Goal: Check status: Verify the current state of an ongoing process or item

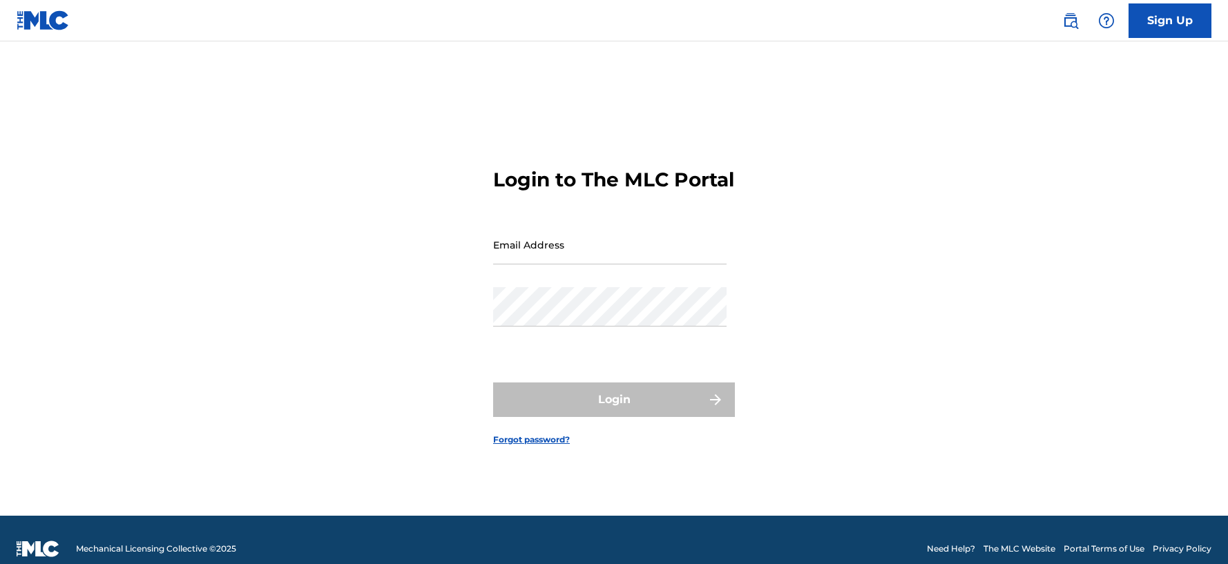
click at [663, 248] on input "Email Address" at bounding box center [610, 244] width 234 height 39
type input "[EMAIL_ADDRESS][DOMAIN_NAME]"
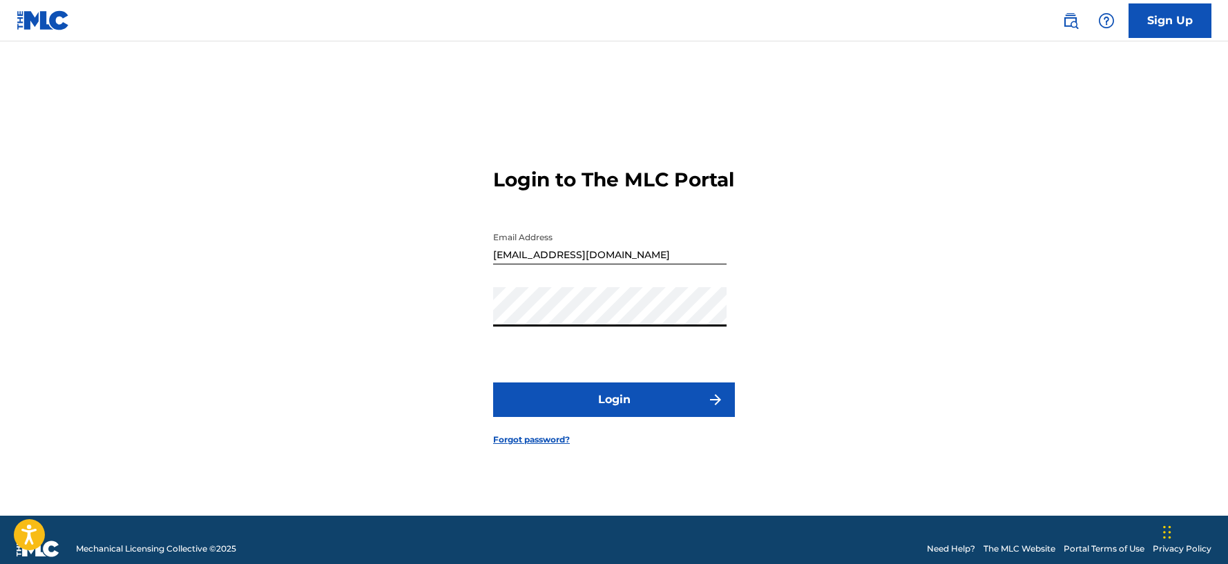
click at [493, 383] on button "Login" at bounding box center [614, 400] width 242 height 35
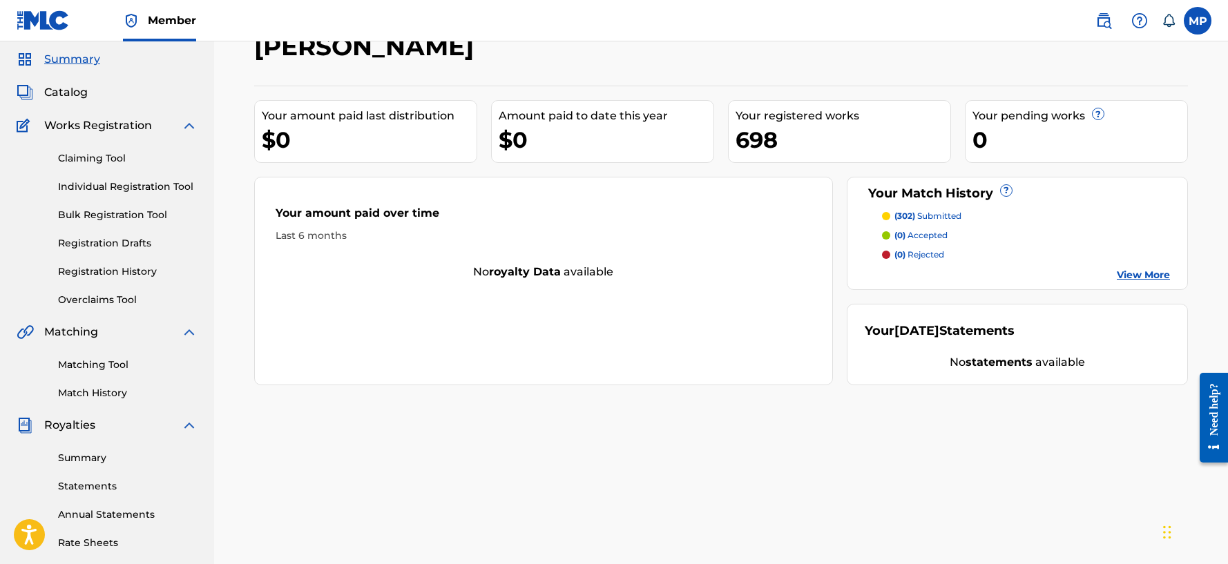
scroll to position [69, 0]
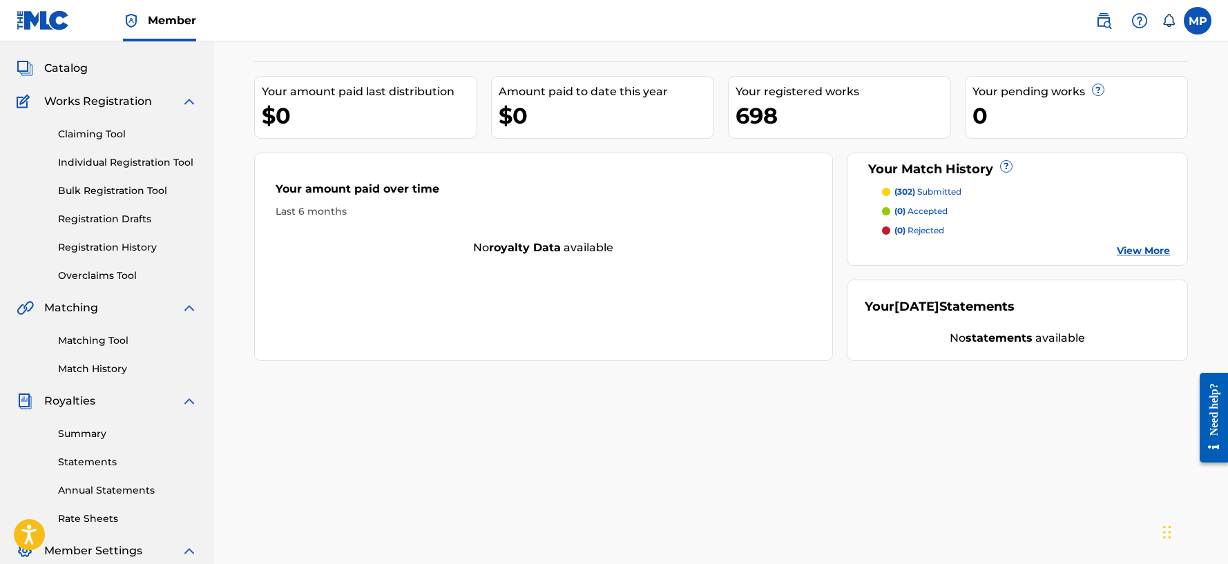
click at [148, 251] on link "Registration History" at bounding box center [128, 247] width 140 height 15
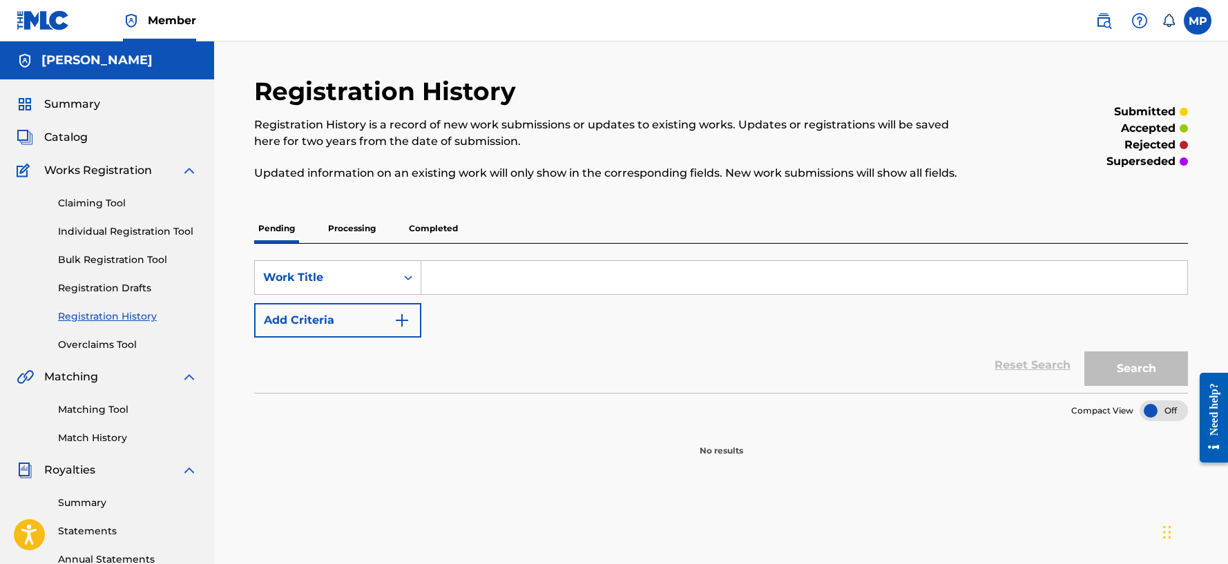
click at [350, 226] on p "Processing" at bounding box center [352, 228] width 56 height 29
click at [438, 230] on p "Completed" at bounding box center [433, 228] width 57 height 29
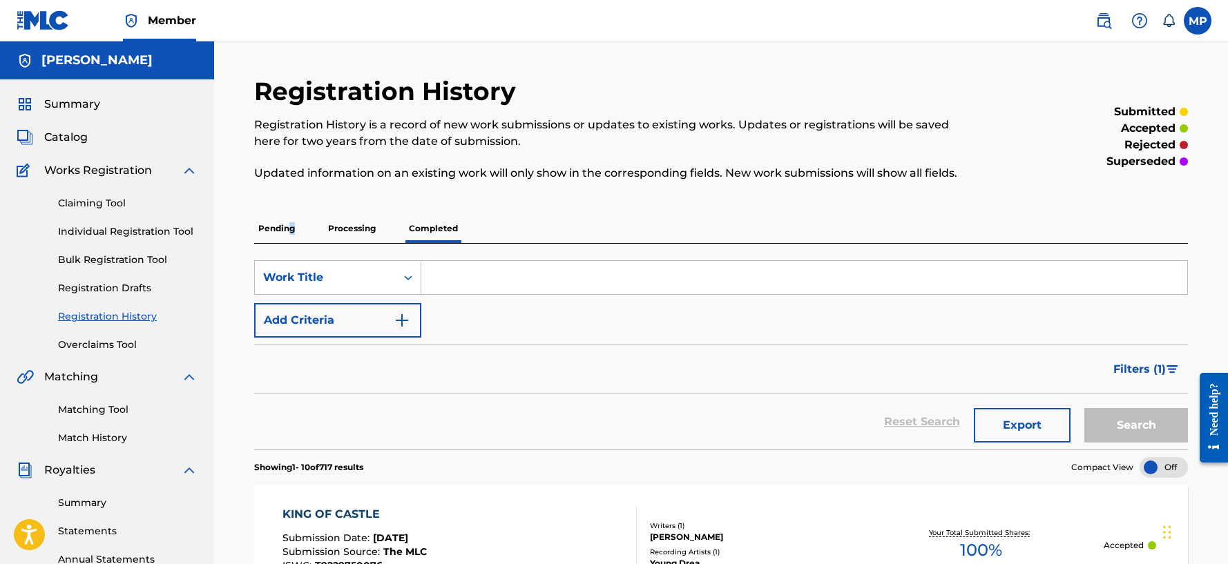
click at [292, 229] on p "Pending" at bounding box center [276, 228] width 45 height 29
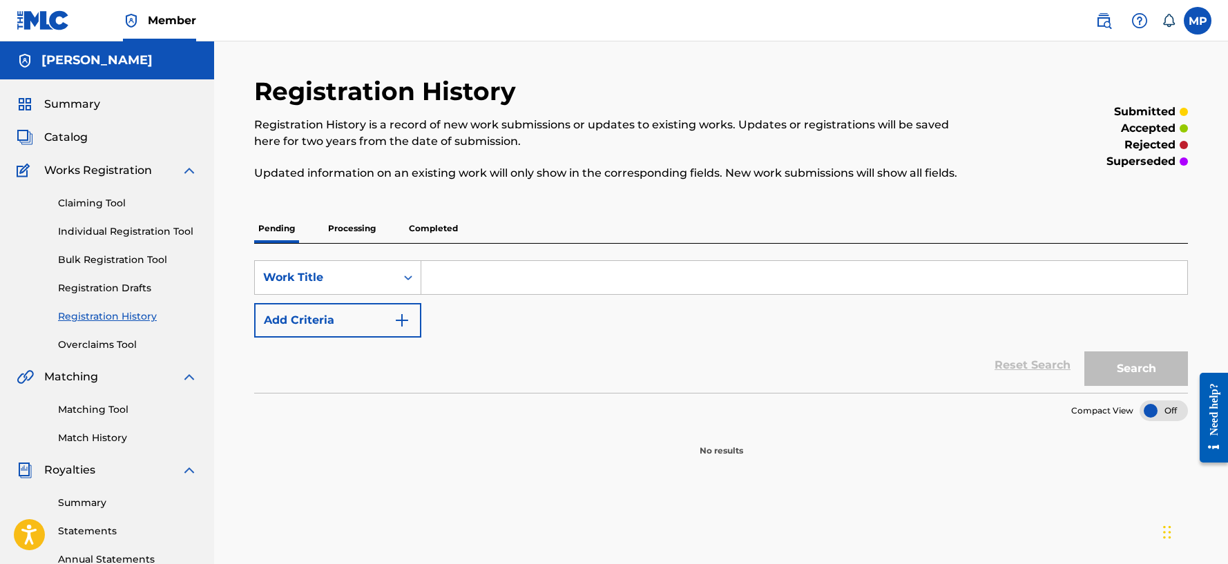
click at [368, 226] on p "Processing" at bounding box center [352, 228] width 56 height 29
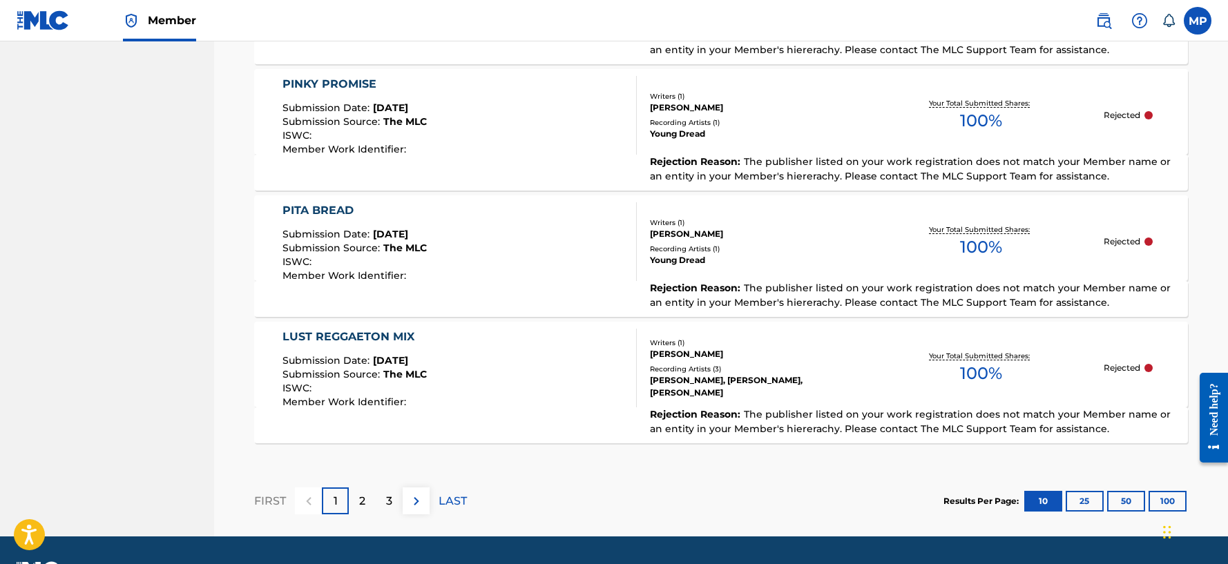
scroll to position [1282, 0]
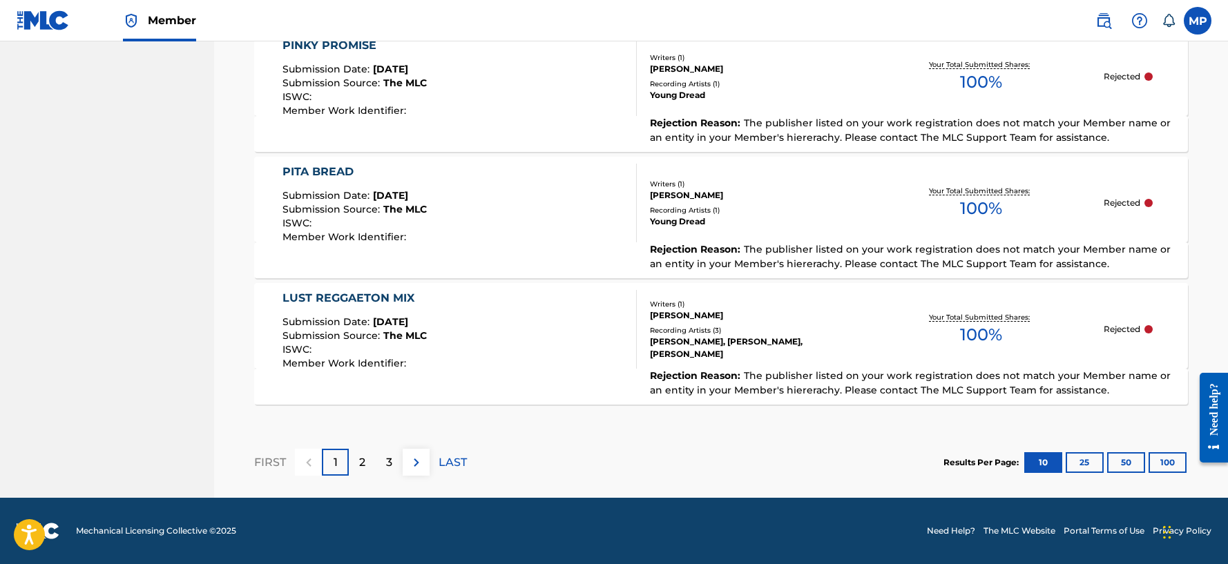
click at [1082, 467] on button "25" at bounding box center [1085, 463] width 38 height 21
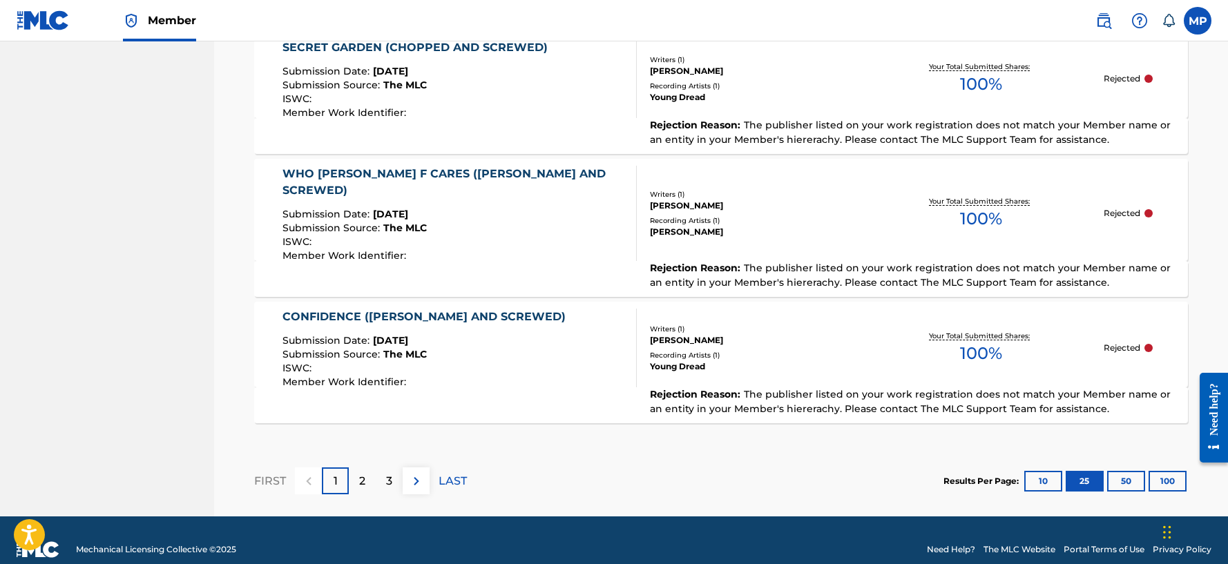
scroll to position [3179, 0]
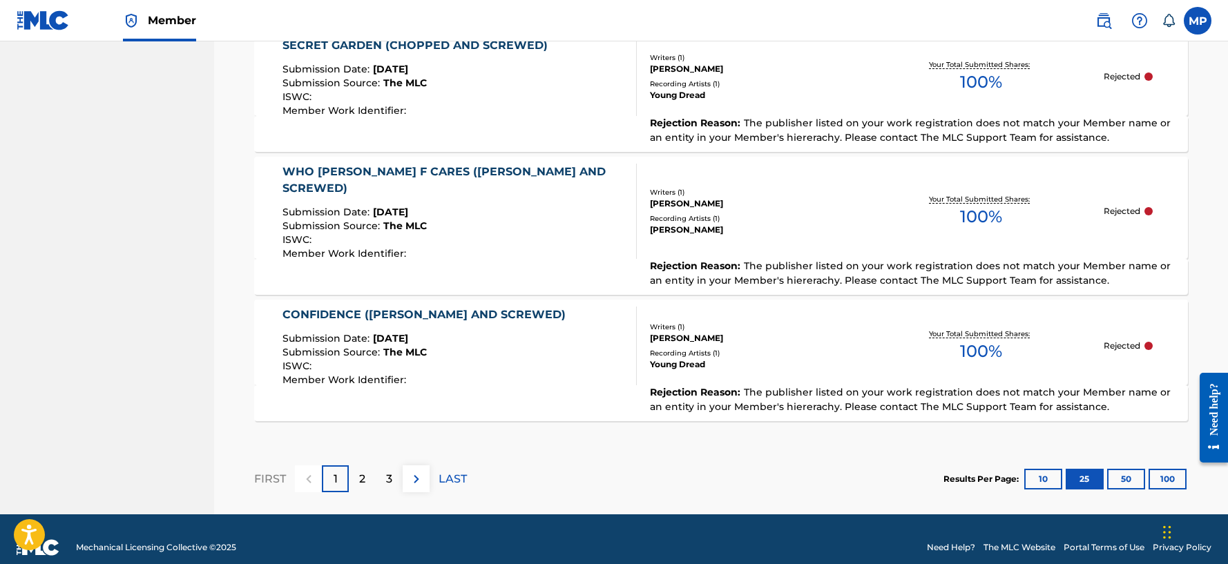
click at [1129, 469] on button "50" at bounding box center [1127, 479] width 38 height 21
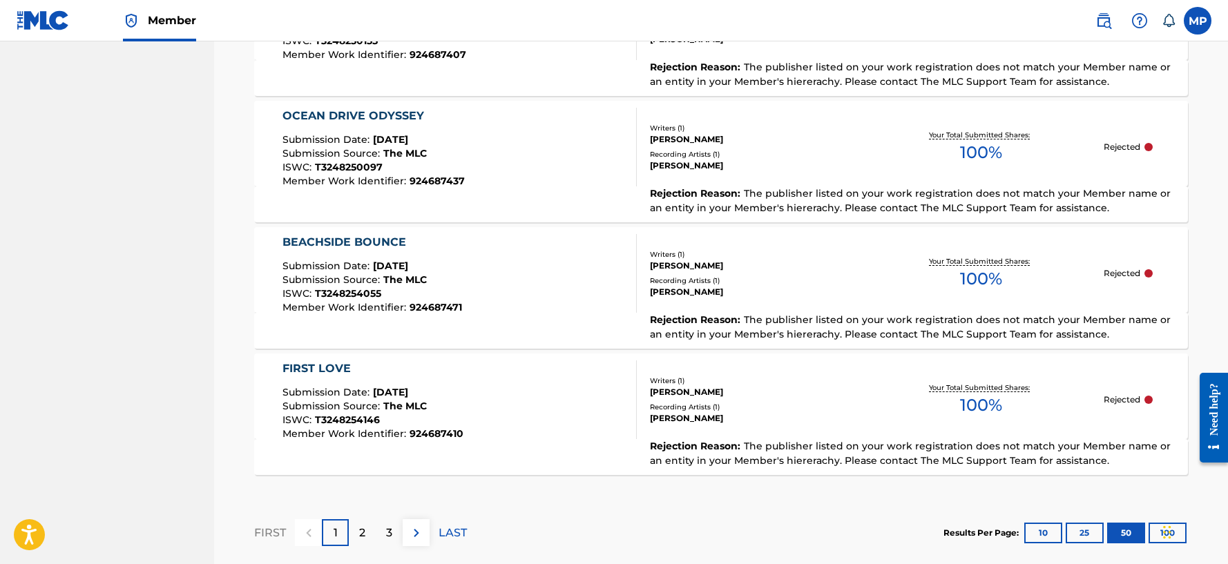
scroll to position [6340, 0]
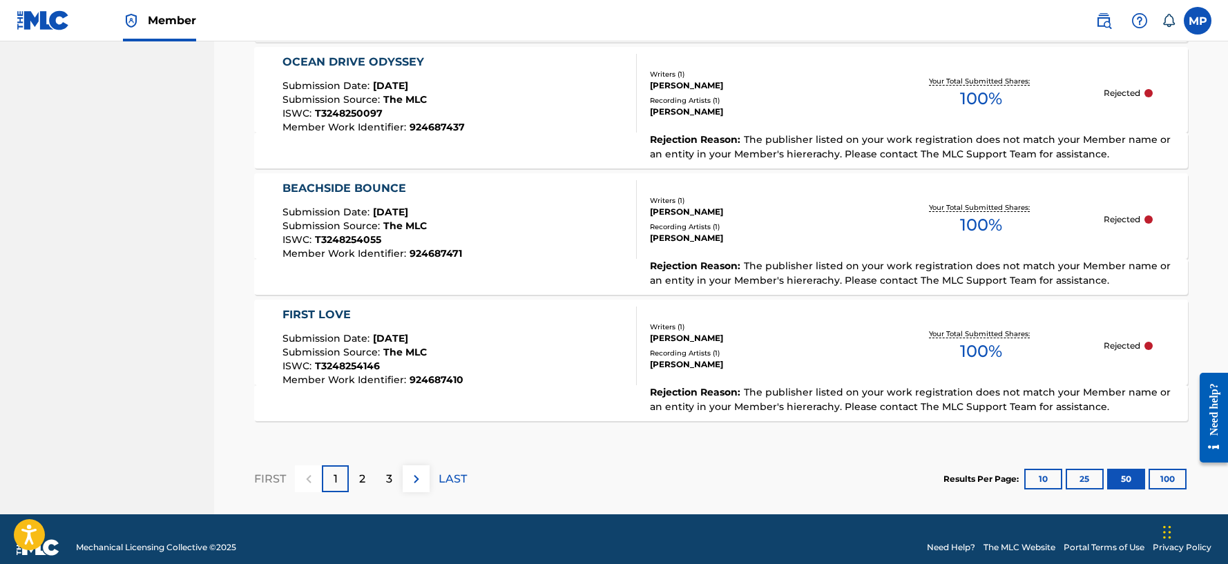
click at [1174, 469] on button "100" at bounding box center [1168, 479] width 38 height 21
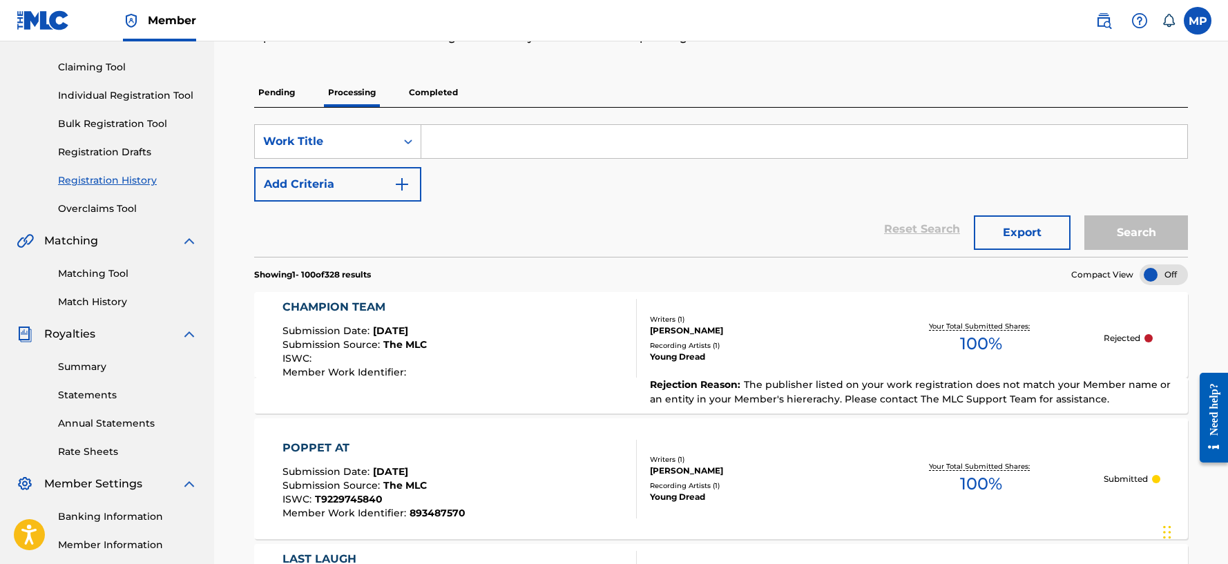
scroll to position [276, 0]
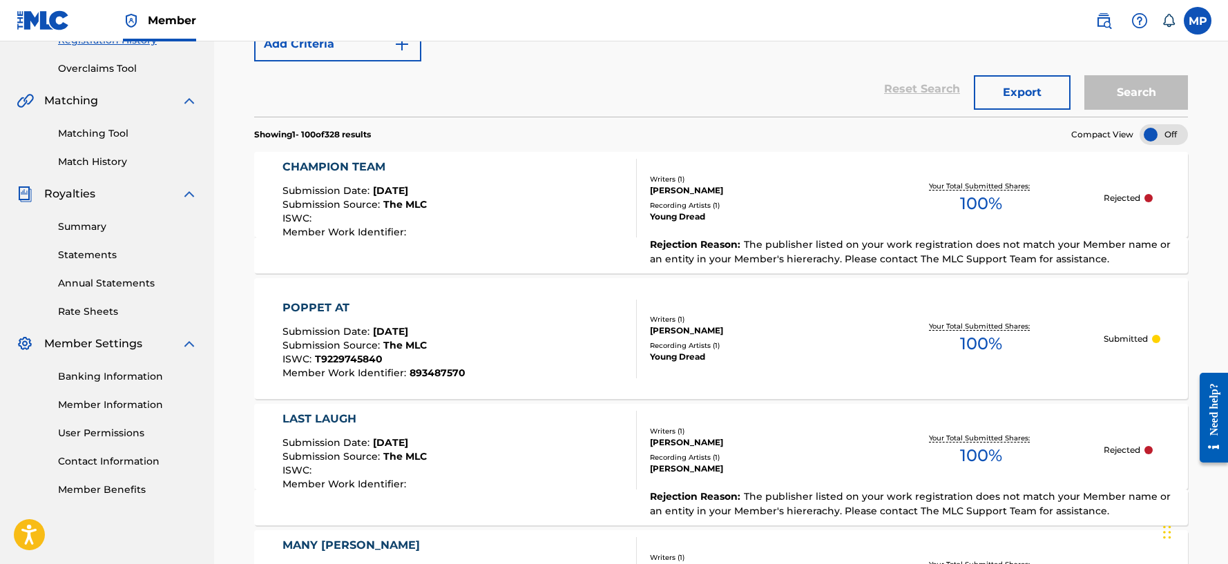
click at [1148, 225] on div "CHAMPION TEAM Submission Date : [DATE] Submission Source : The MLC ISWC : Membe…" at bounding box center [721, 195] width 934 height 86
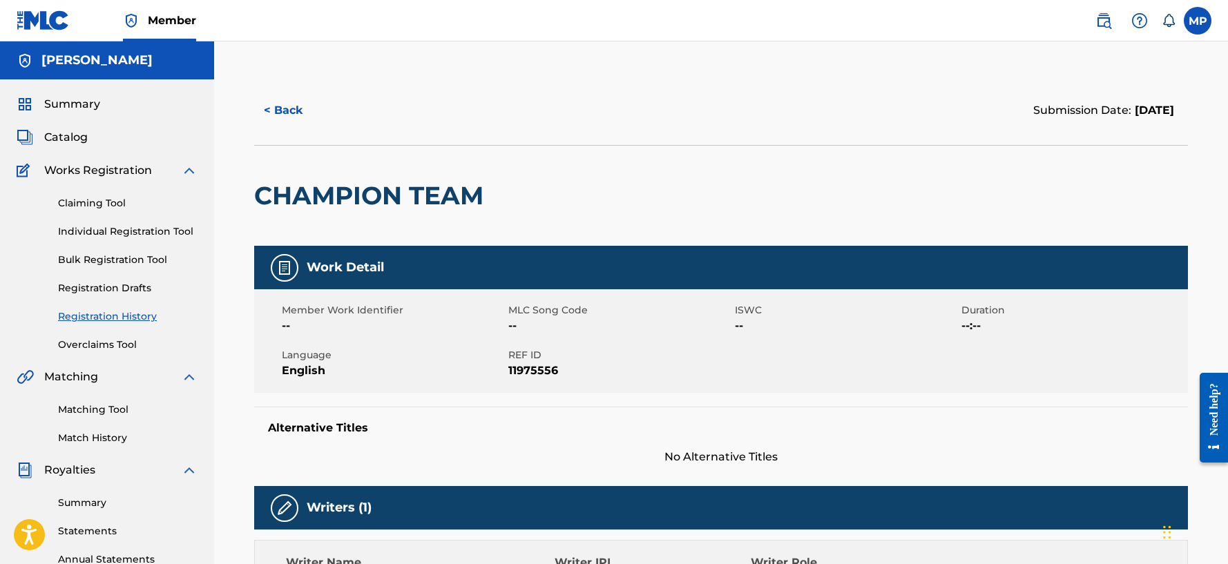
click at [315, 119] on button "< Back" at bounding box center [295, 110] width 83 height 35
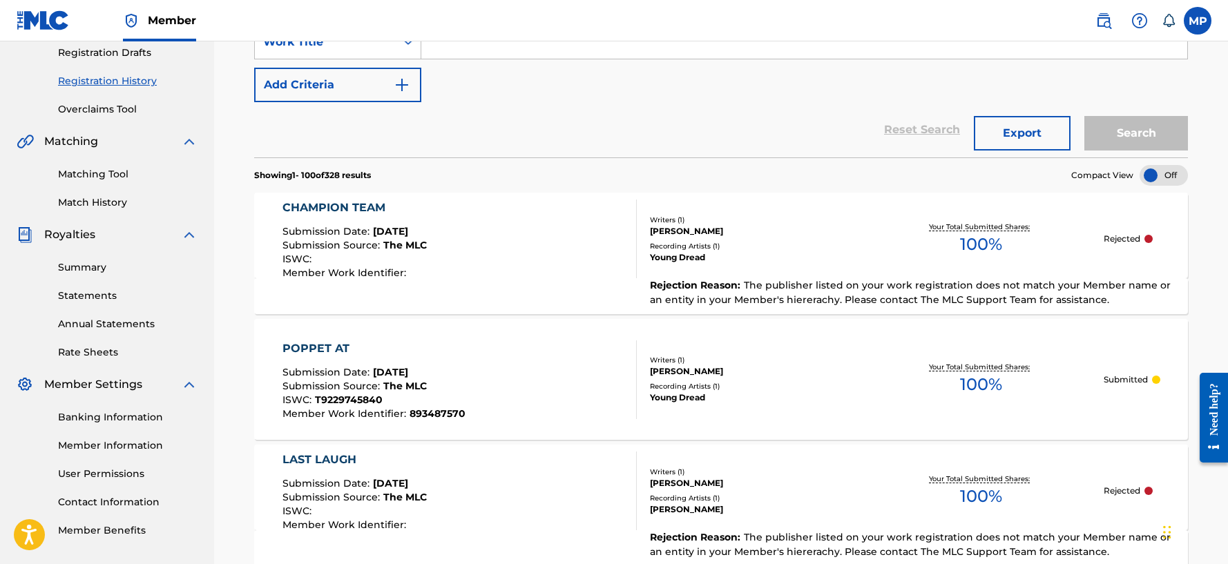
scroll to position [276, 0]
